Goal: Information Seeking & Learning: Understand process/instructions

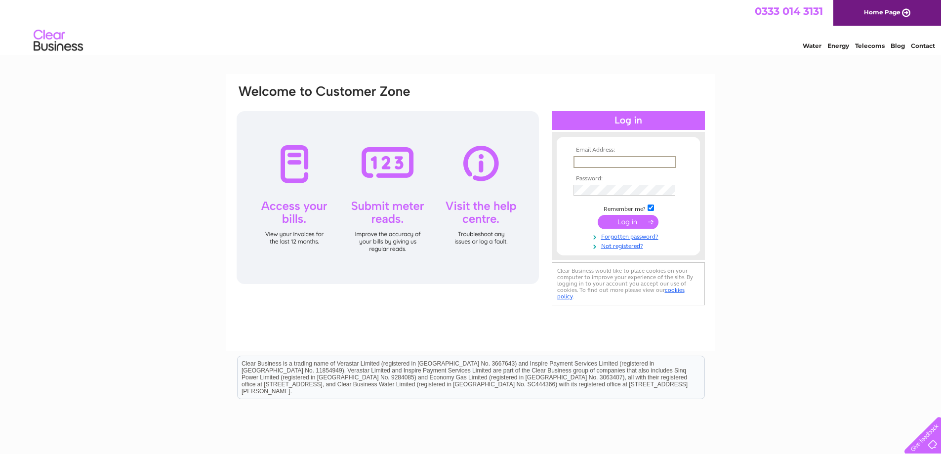
click at [591, 157] on input "text" at bounding box center [625, 162] width 103 height 12
type input "info@boundaryheating.co.uk"
click at [598, 215] on input "submit" at bounding box center [628, 222] width 61 height 14
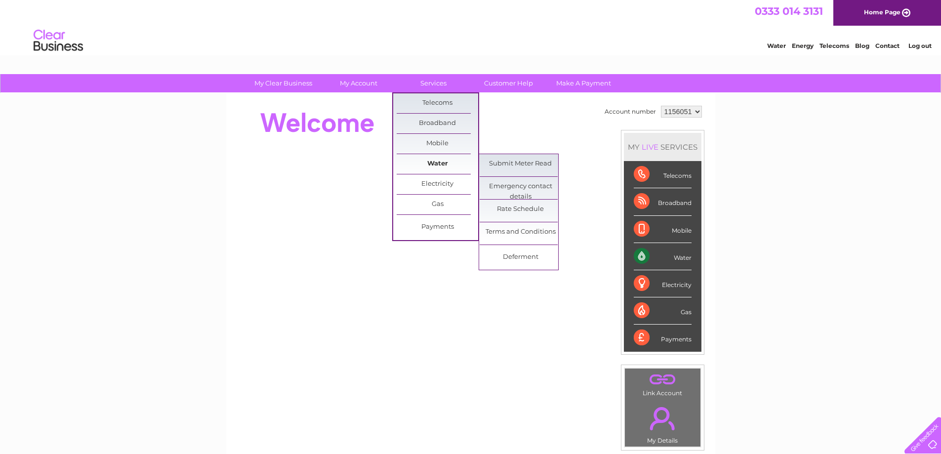
click at [452, 159] on link "Water" at bounding box center [438, 164] width 82 height 20
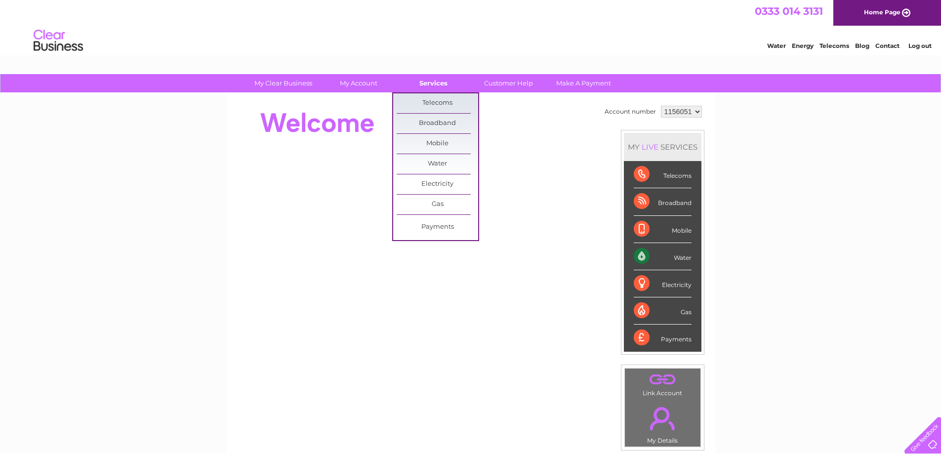
click at [432, 90] on link "Services" at bounding box center [434, 83] width 82 height 18
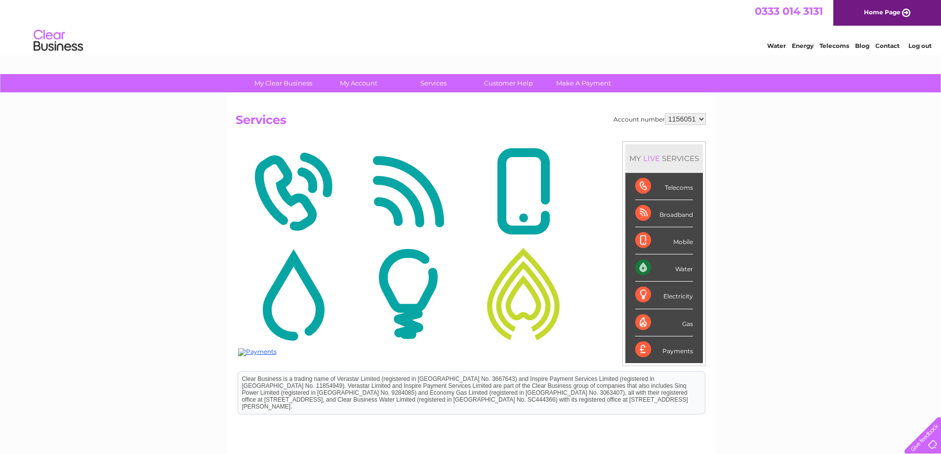
click at [534, 301] on img at bounding box center [523, 294] width 110 height 96
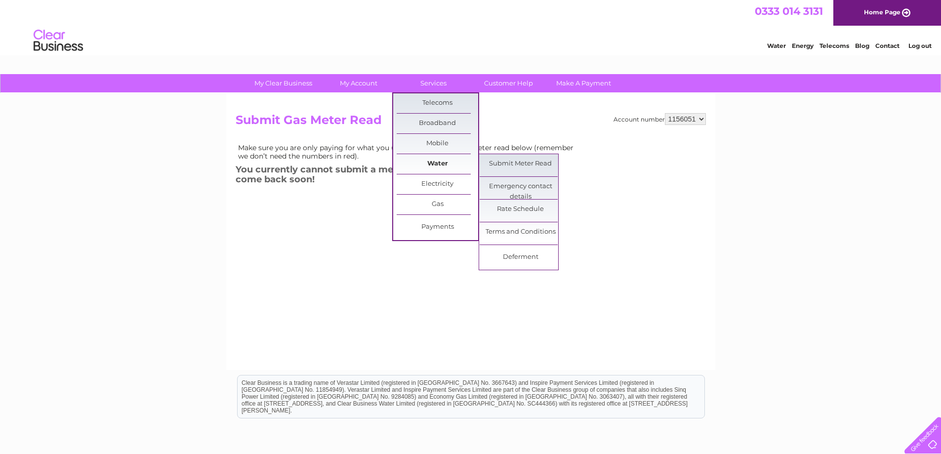
click at [433, 161] on link "Water" at bounding box center [438, 164] width 82 height 20
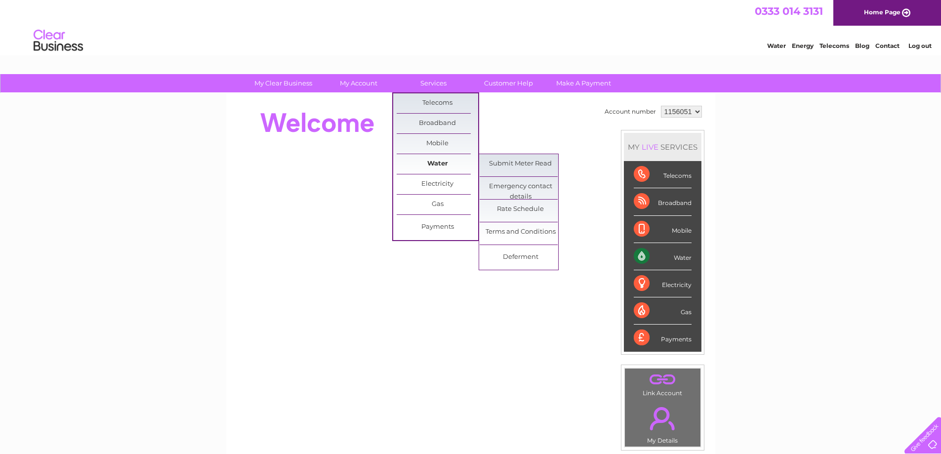
click at [431, 161] on link "Water" at bounding box center [438, 164] width 82 height 20
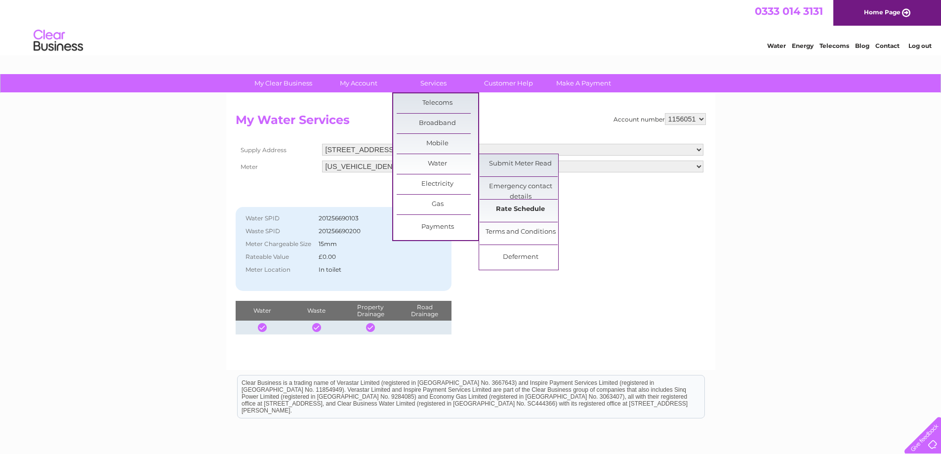
click at [508, 212] on link "Rate Schedule" at bounding box center [521, 210] width 82 height 20
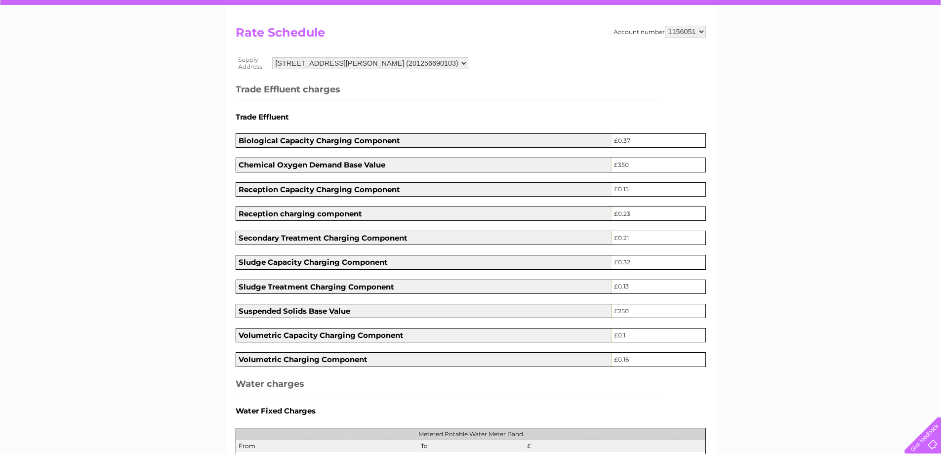
scroll to position [55, 0]
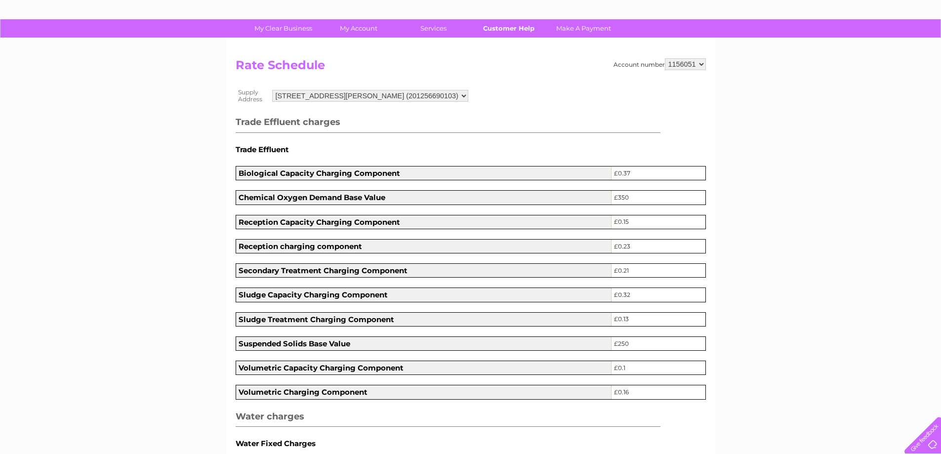
click at [514, 28] on link "Customer Help" at bounding box center [509, 28] width 82 height 18
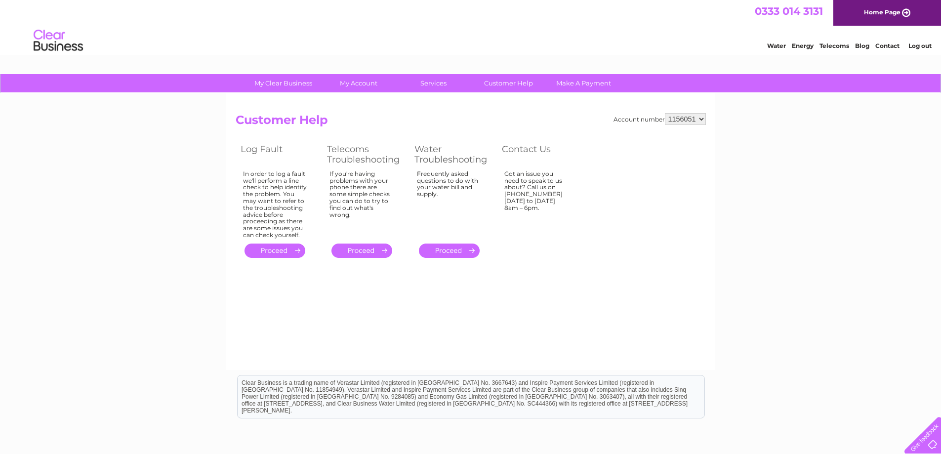
click at [477, 251] on link "." at bounding box center [449, 251] width 61 height 14
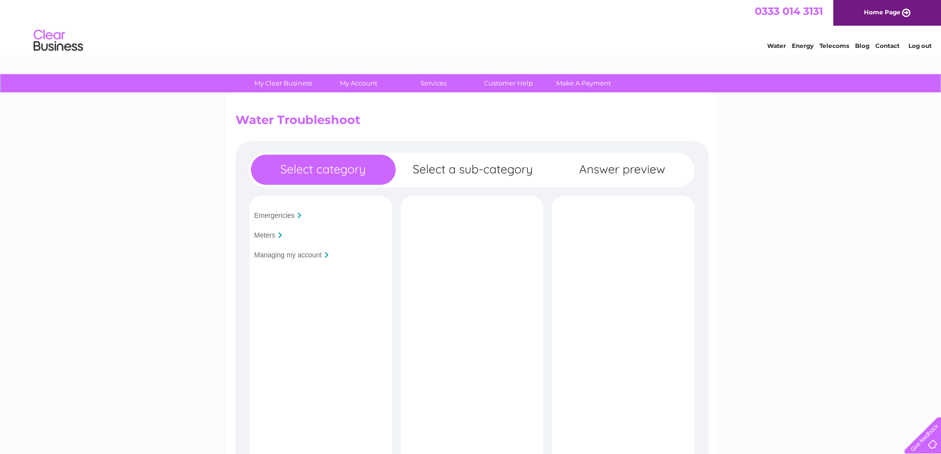
click at [263, 238] on input "Meters" at bounding box center [264, 235] width 21 height 8
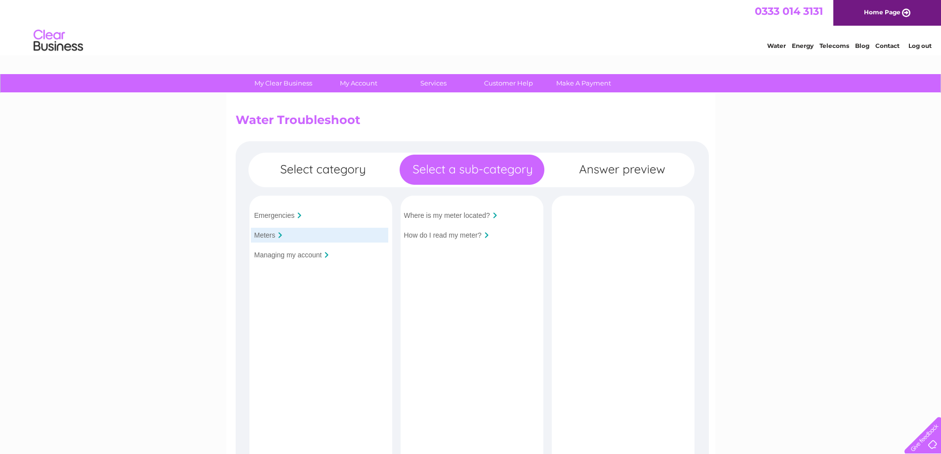
click at [803, 112] on div "My Clear Business Login Details My Details My Preferences Link Account My Accou…" at bounding box center [470, 426] width 941 height 705
drag, startPoint x: 157, startPoint y: 137, endPoint x: 0, endPoint y: 138, distance: 156.6
click at [156, 136] on div "My Clear Business Login Details My Details My Preferences Link Account My Accou…" at bounding box center [470, 426] width 941 height 705
